Goal: Navigation & Orientation: Find specific page/section

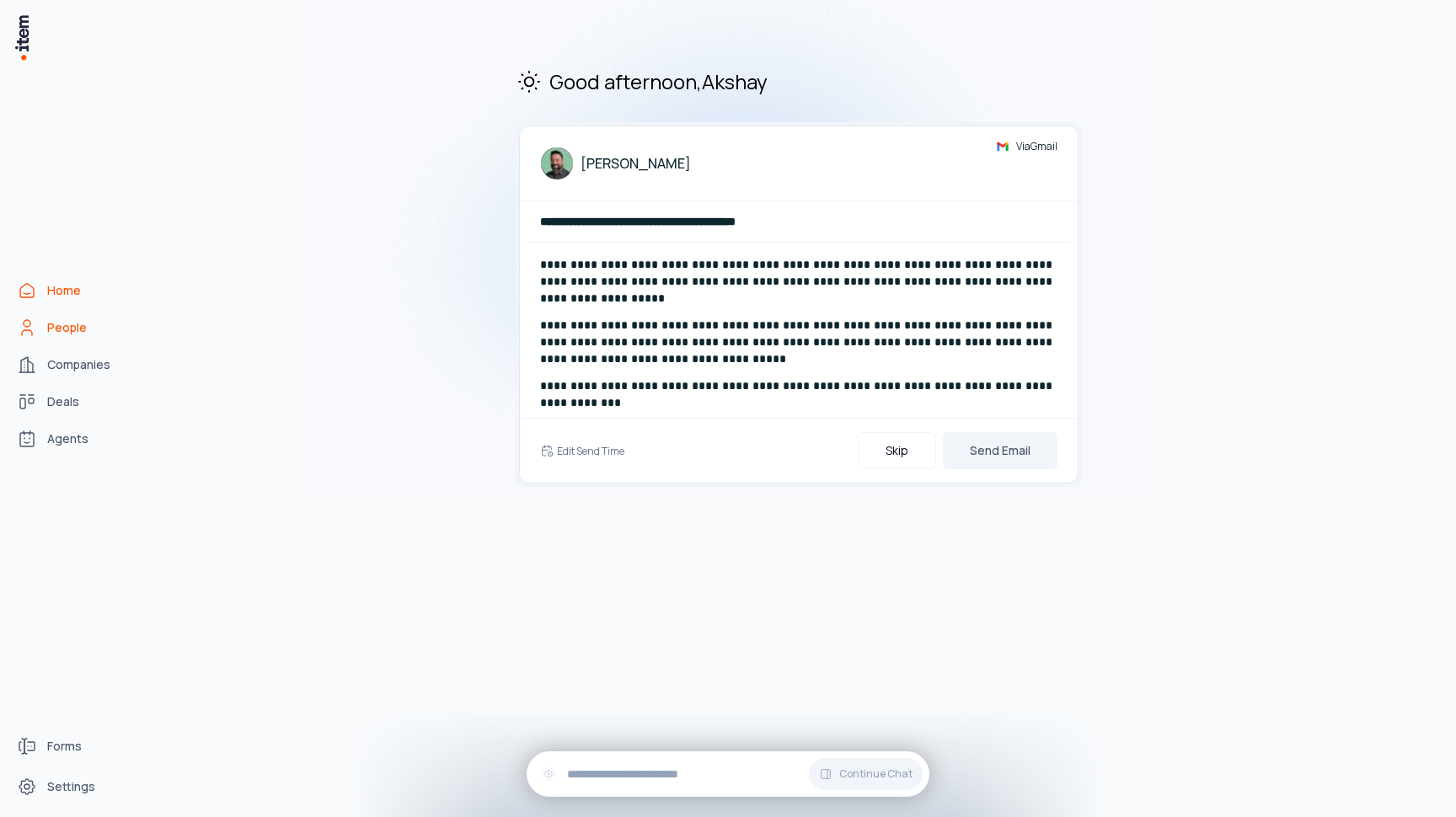
click at [71, 337] on link "People" at bounding box center [74, 328] width 128 height 34
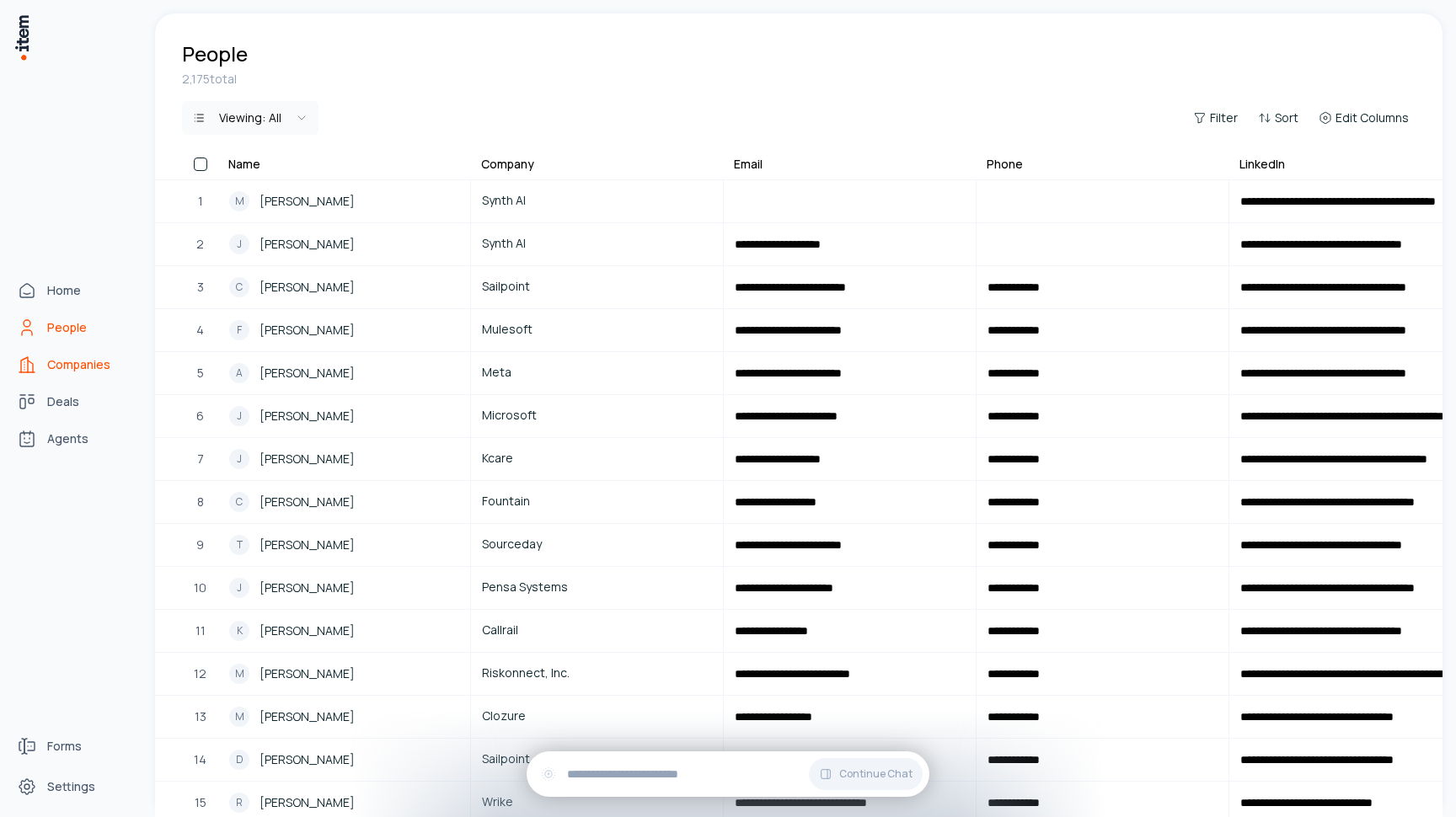
scroll to position [-1, 0]
click at [14, 368] on link "Companies" at bounding box center [74, 365] width 128 height 34
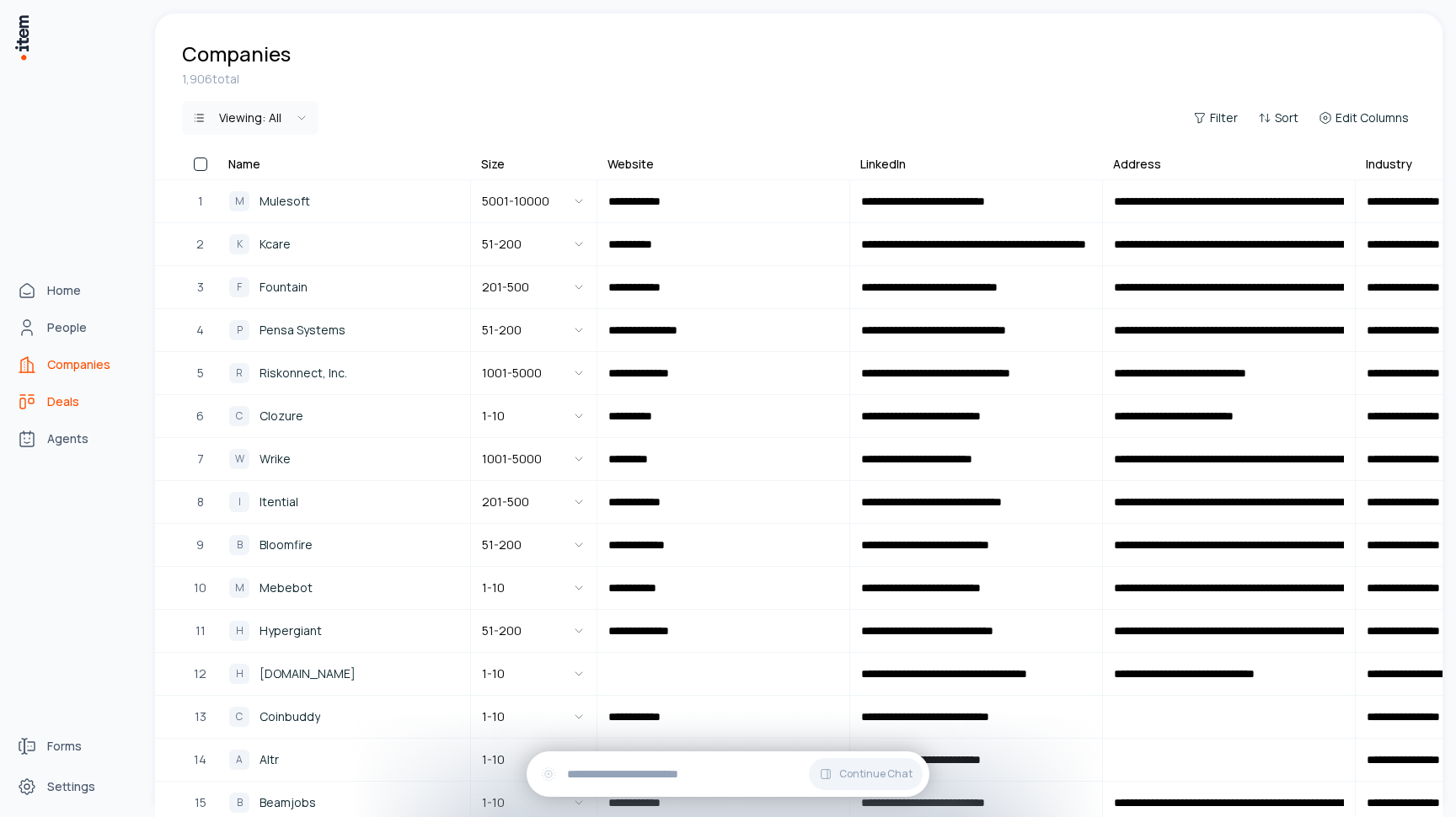
click at [48, 401] on span "Deals" at bounding box center [63, 402] width 32 height 17
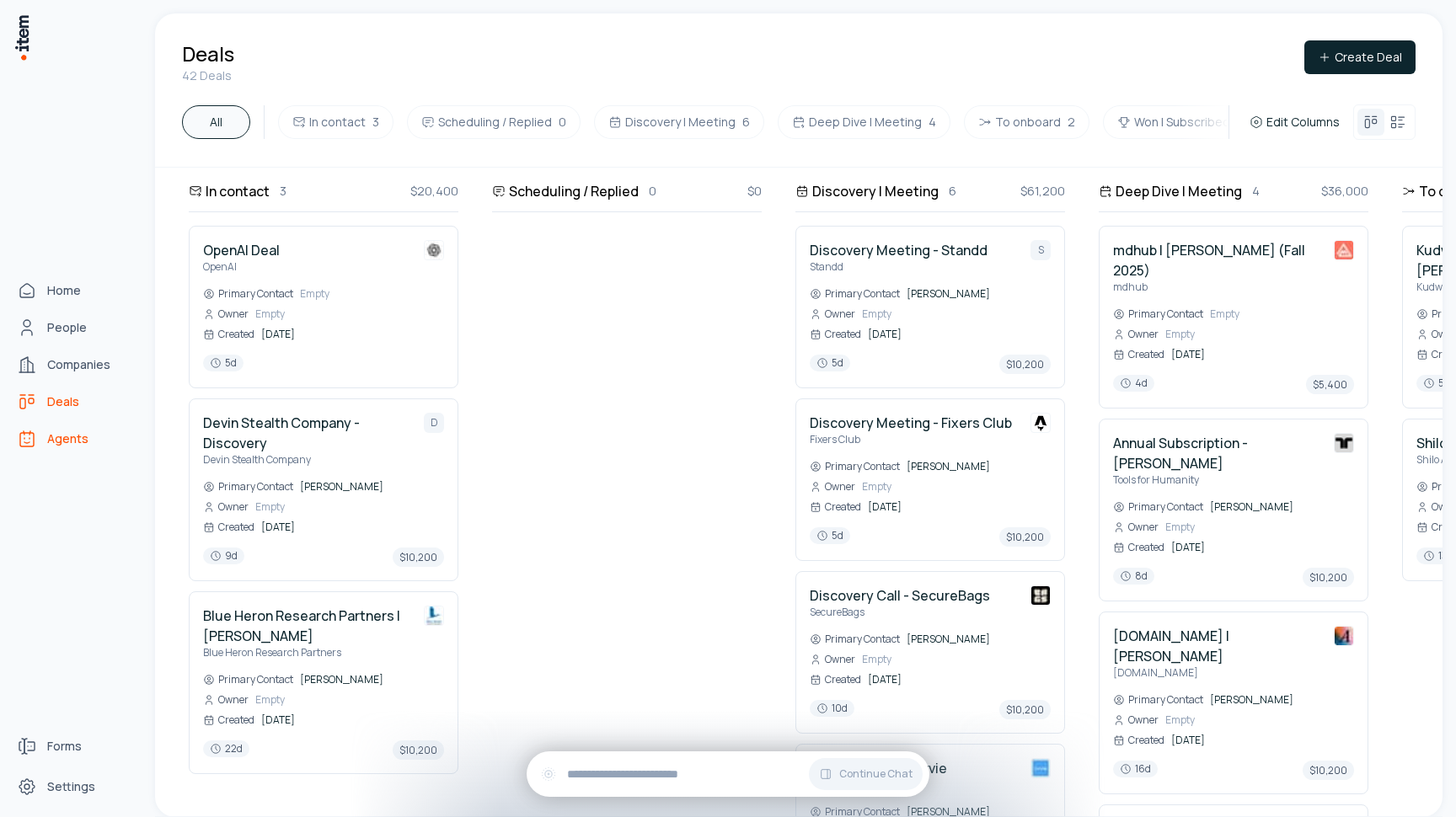
click at [62, 443] on span "Agents" at bounding box center [67, 439] width 41 height 17
